Goal: Task Accomplishment & Management: Use online tool/utility

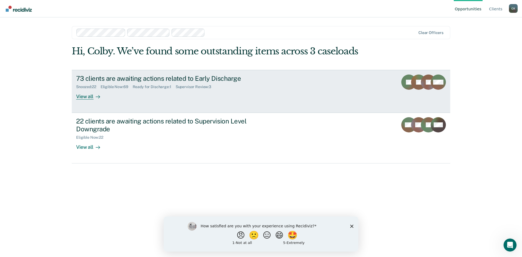
click at [87, 96] on div "View all" at bounding box center [91, 94] width 30 height 11
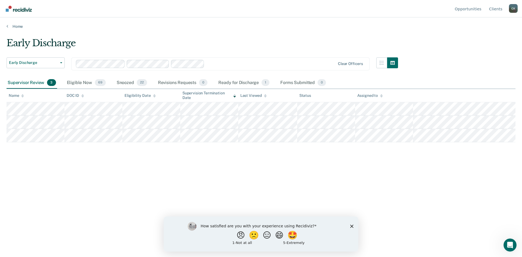
drag, startPoint x: 77, startPoint y: 81, endPoint x: 81, endPoint y: 94, distance: 14.0
click at [77, 80] on div "Eligible Now 69" at bounding box center [86, 83] width 41 height 12
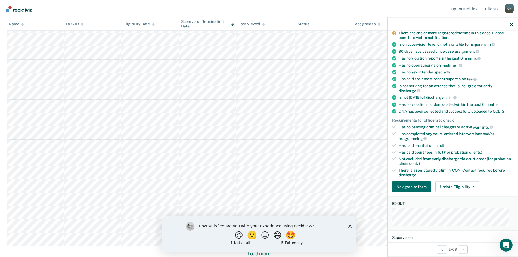
scroll to position [54, 0]
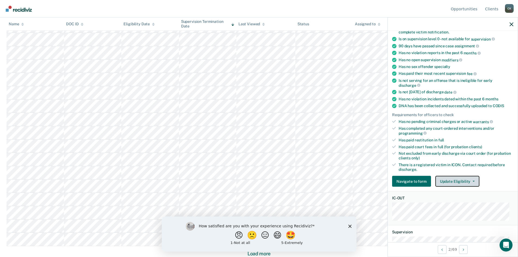
click at [472, 181] on icon "button" at bounding box center [473, 181] width 2 height 1
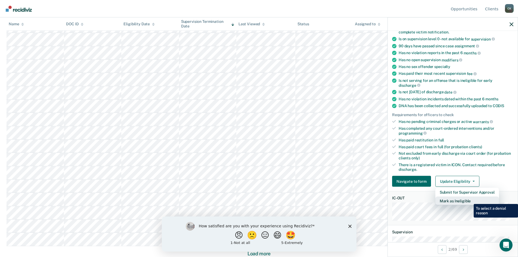
click at [469, 200] on button "Mark as Ineligible" at bounding box center [467, 200] width 64 height 9
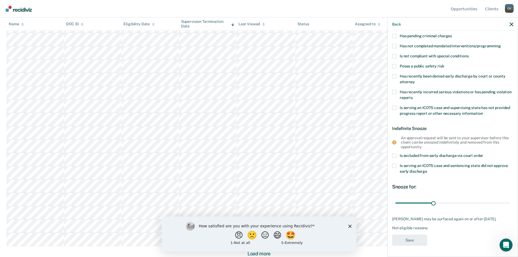
scroll to position [47, 0]
drag, startPoint x: 432, startPoint y: 199, endPoint x: 506, endPoint y: 201, distance: 74.2
click at [506, 201] on input "range" at bounding box center [452, 203] width 115 height 10
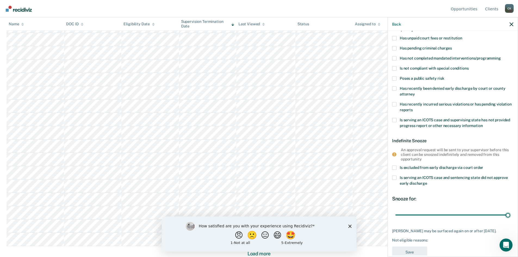
scroll to position [0, 0]
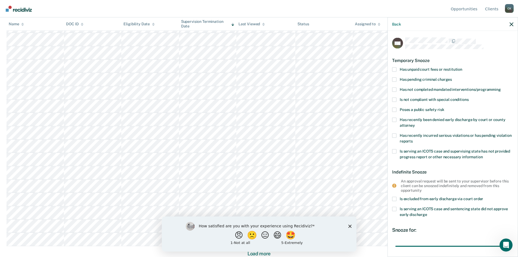
click at [394, 118] on span at bounding box center [394, 119] width 4 height 4
click at [415, 123] on input "Has recently been denied early discharge by court or county attorney" at bounding box center [415, 123] width 0 height 0
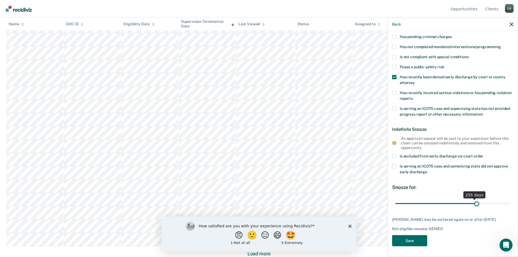
scroll to position [47, 0]
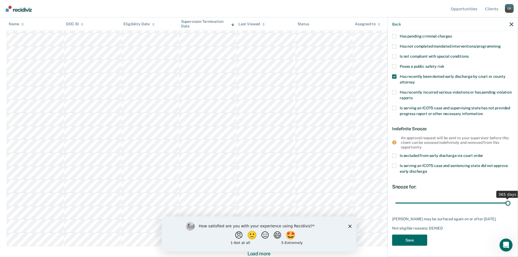
drag, startPoint x: 423, startPoint y: 199, endPoint x: 510, endPoint y: 199, distance: 86.7
type input "365"
click at [510, 199] on input "range" at bounding box center [452, 203] width 115 height 10
click at [395, 154] on span at bounding box center [394, 156] width 4 height 4
click at [483, 154] on input "Is excluded from early discharge via court order" at bounding box center [483, 154] width 0 height 0
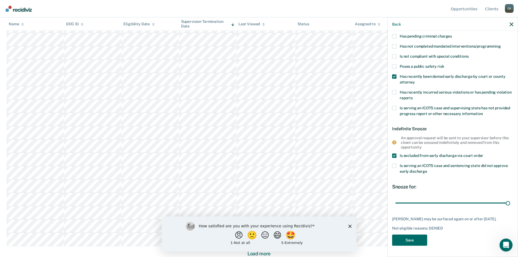
scroll to position [10, 0]
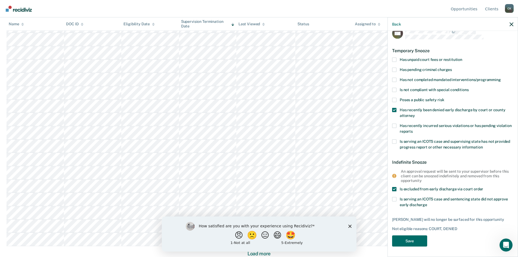
click at [393, 188] on span at bounding box center [394, 189] width 4 height 4
click at [483, 187] on input "Is excluded from early discharge via court order" at bounding box center [483, 187] width 0 height 0
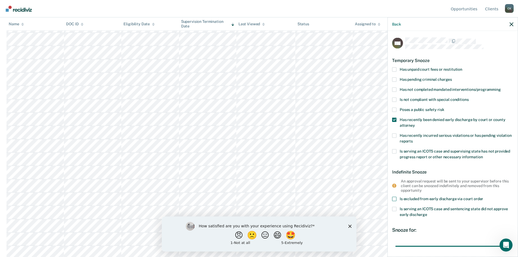
scroll to position [147, 0]
click at [511, 24] on icon "button" at bounding box center [511, 24] width 4 height 4
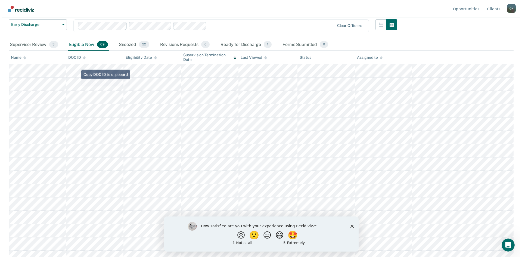
scroll to position [0, 0]
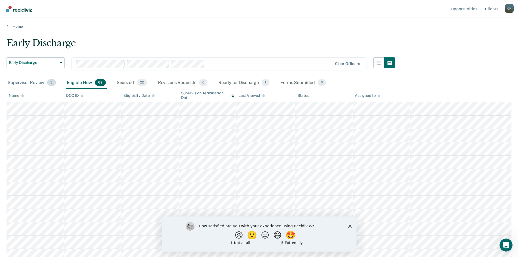
click at [36, 83] on div "Supervisor Review 3" at bounding box center [32, 83] width 51 height 12
